Goal: Information Seeking & Learning: Learn about a topic

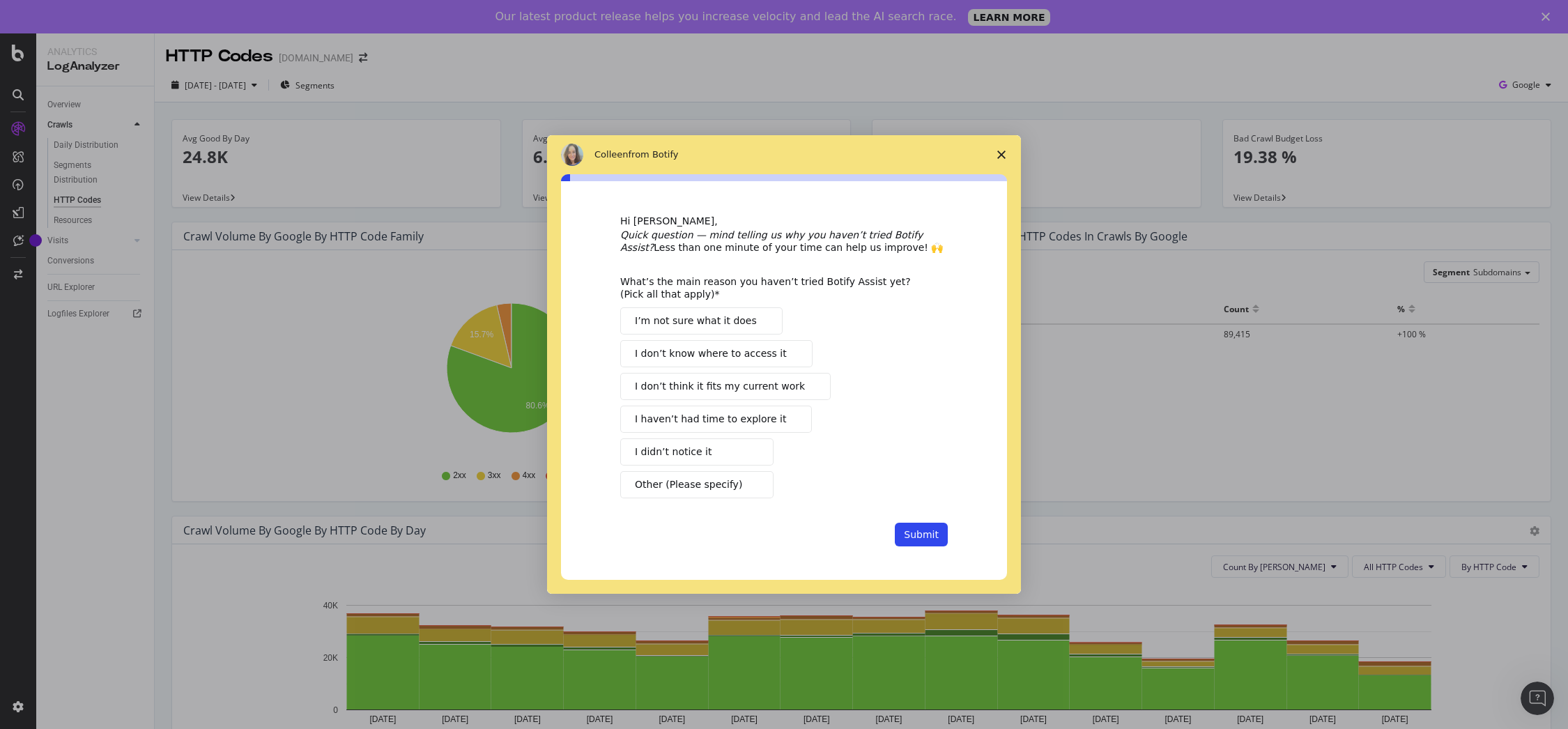
click at [1003, 152] on polygon "Close survey" at bounding box center [1002, 155] width 9 height 9
